Goal: Transaction & Acquisition: Purchase product/service

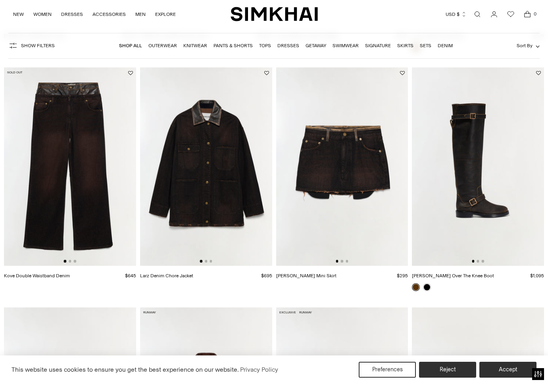
scroll to position [1273, 0]
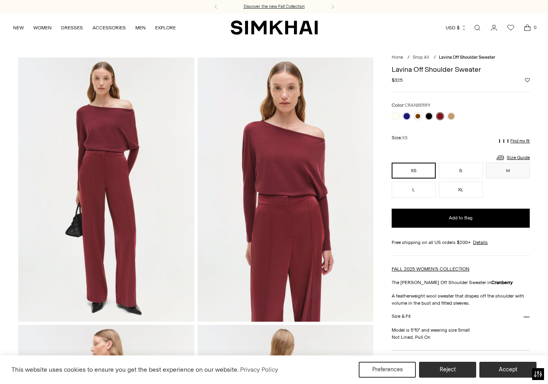
click at [274, 8] on div "Spring 2026 Runway, Now on Preorder Discover the new Fall Collection Spring 202…" at bounding box center [274, 6] width 548 height 13
drag, startPoint x: 271, startPoint y: 6, endPoint x: 224, endPoint y: 6, distance: 46.8
click at [271, 6] on div "Spring 2026 Runway, Now on Preorder Discover the new Fall Collection Spring 202…" at bounding box center [274, 6] width 548 height 13
click at [17, 27] on link "NEW" at bounding box center [18, 27] width 11 height 17
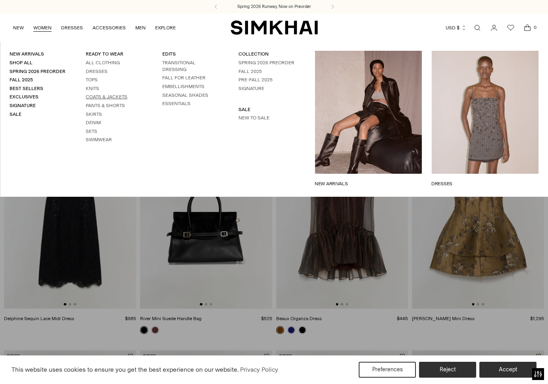
click at [96, 99] on link "Coats & Jackets" at bounding box center [107, 97] width 42 height 6
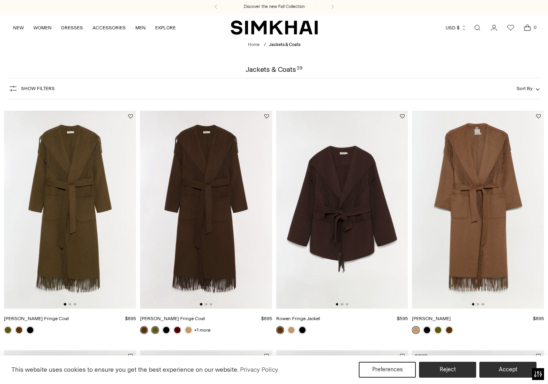
click at [267, 32] on img "SIMKHAI" at bounding box center [274, 27] width 87 height 15
